Goal: Navigation & Orientation: Find specific page/section

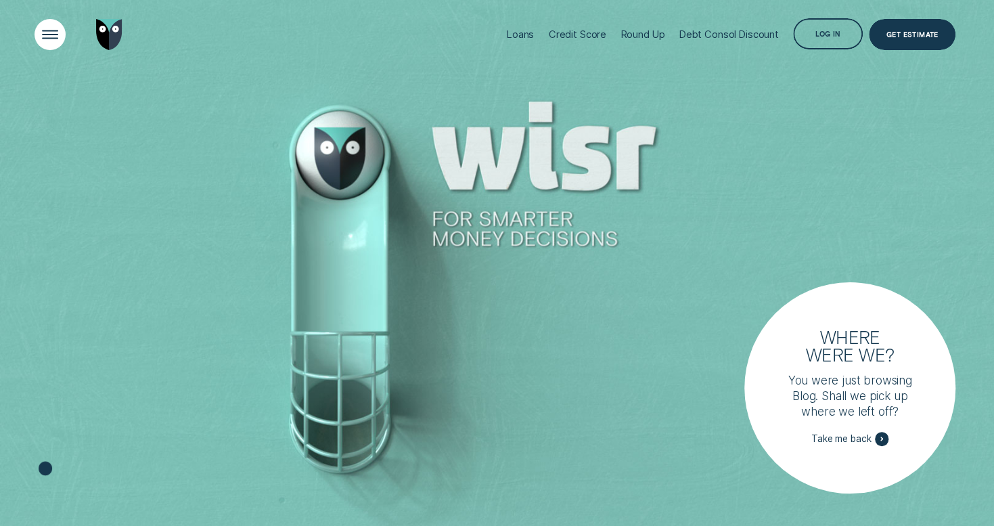
click at [62, 31] on div "Open Menu" at bounding box center [50, 34] width 45 height 45
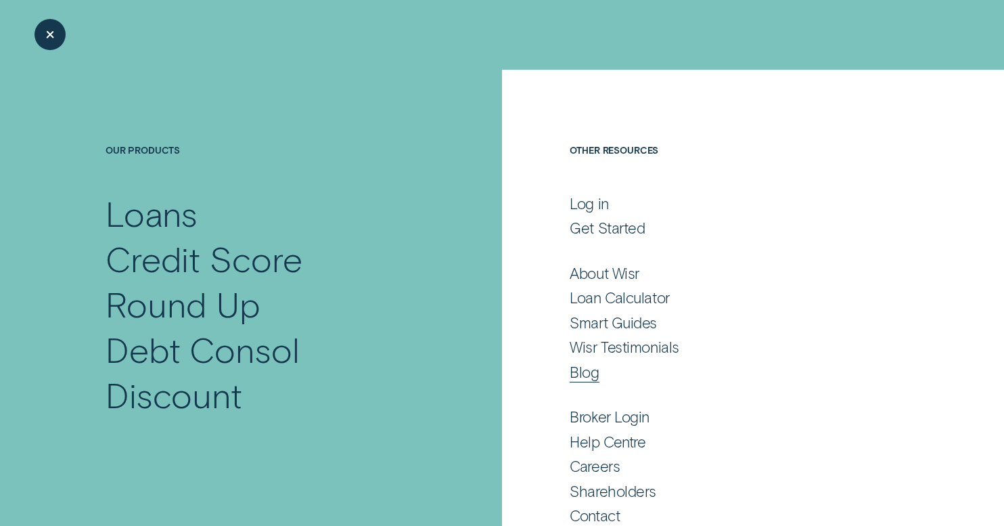
click at [593, 370] on div "Blog" at bounding box center [584, 372] width 29 height 19
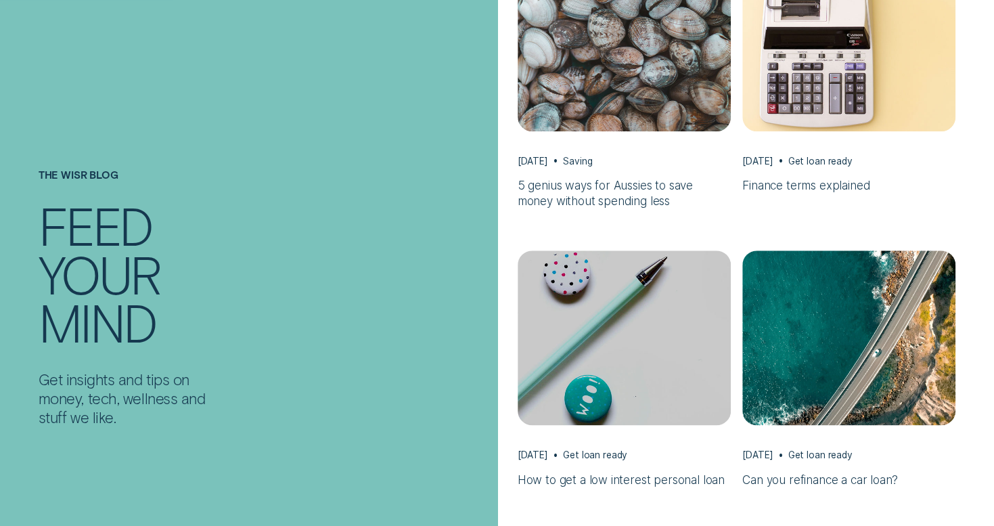
scroll to position [406, 0]
